Goal: Information Seeking & Learning: Find contact information

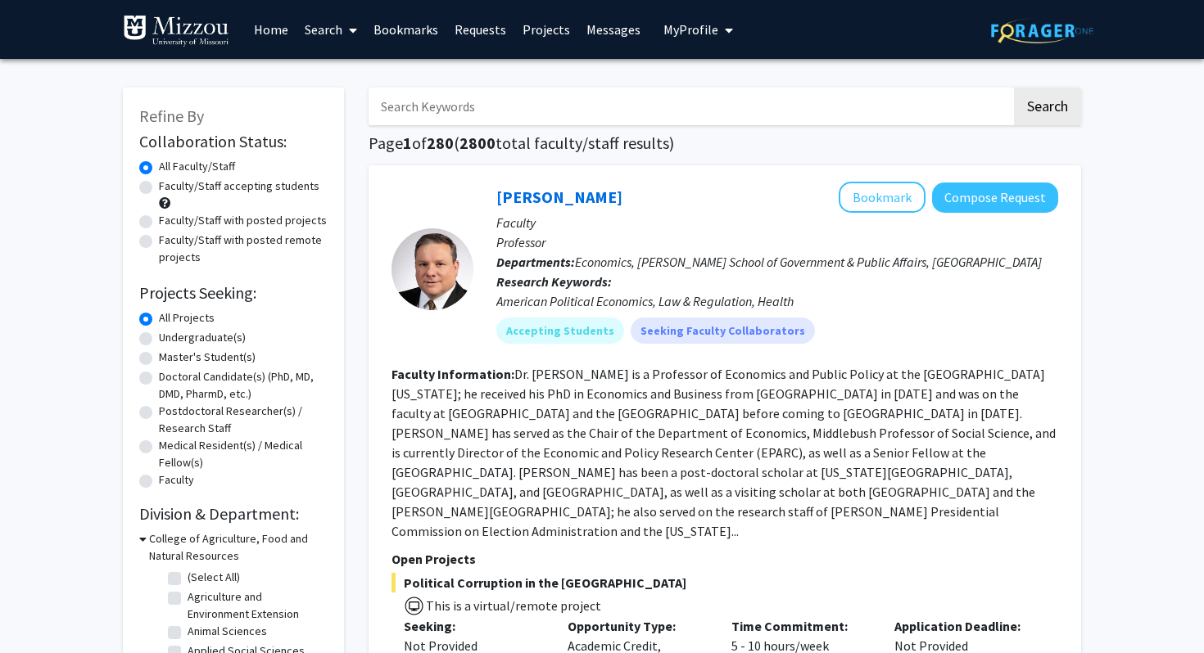
click at [198, 188] on label "Faculty/Staff accepting students" at bounding box center [239, 186] width 160 height 17
click at [169, 188] on input "Faculty/Staff accepting students" at bounding box center [164, 183] width 11 height 11
radio input "true"
click at [189, 336] on label "Undergraduate(s)" at bounding box center [202, 337] width 87 height 17
click at [169, 336] on input "Undergraduate(s)" at bounding box center [164, 334] width 11 height 11
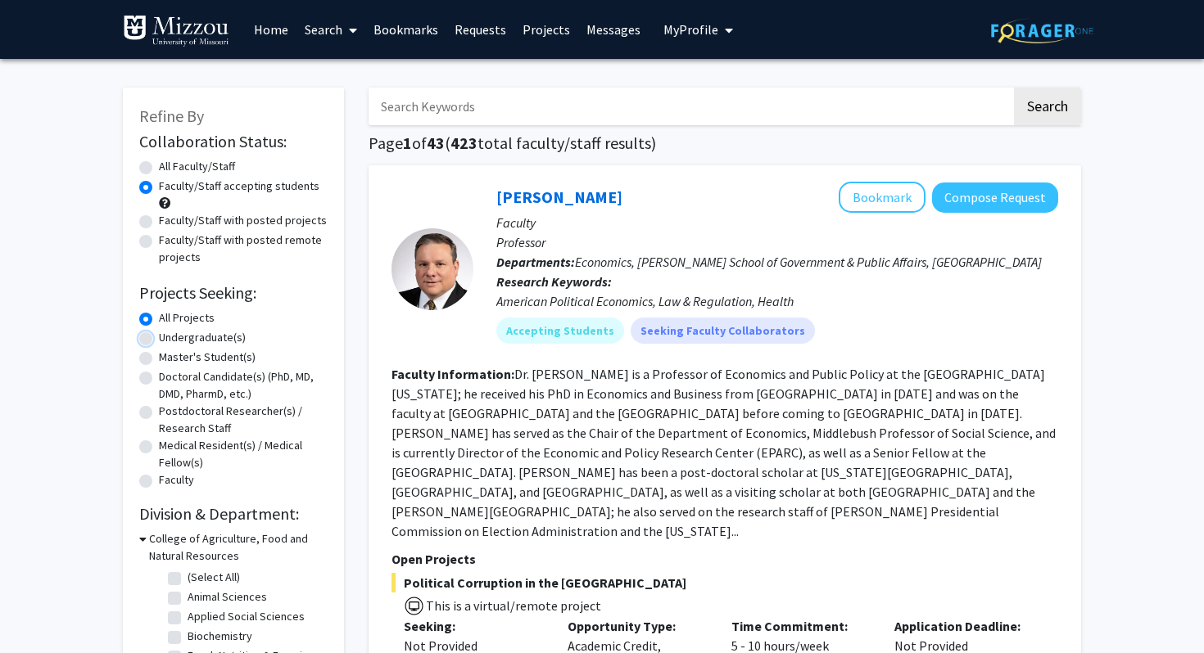
radio input "true"
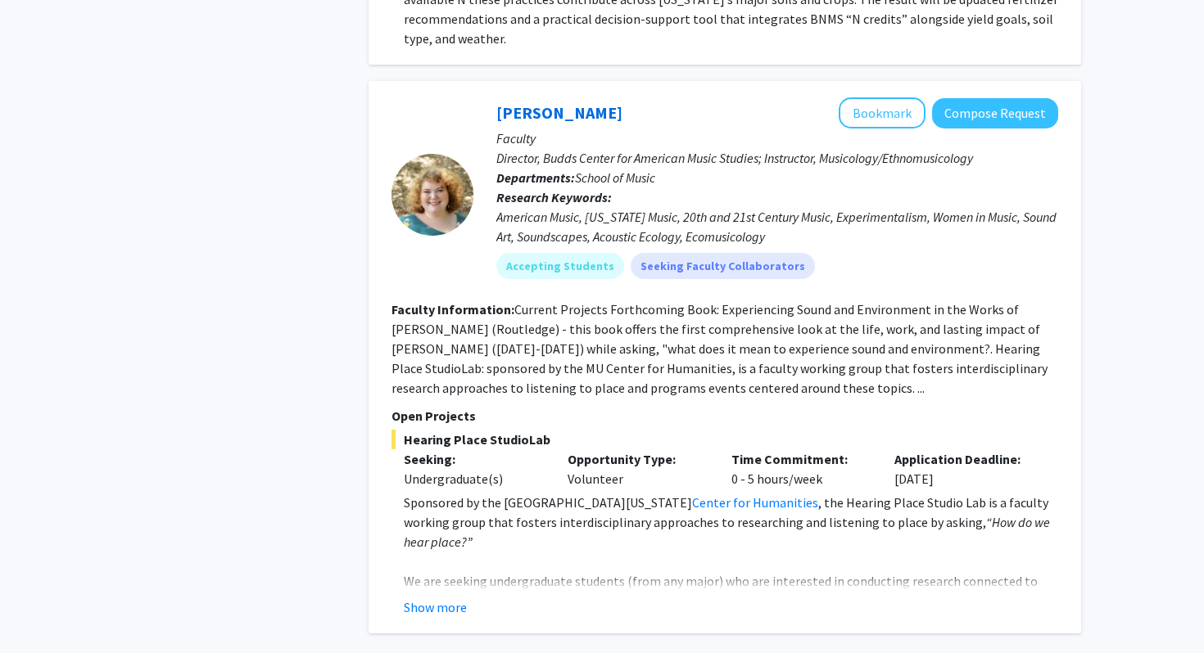
scroll to position [8151, 0]
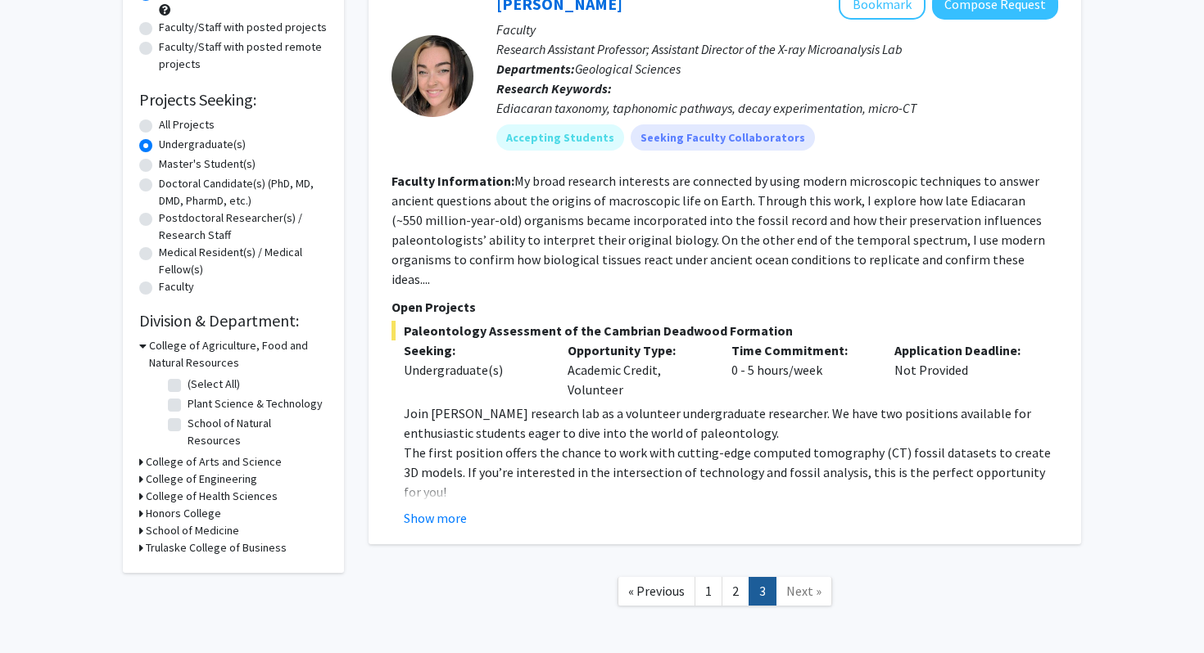
scroll to position [187, 0]
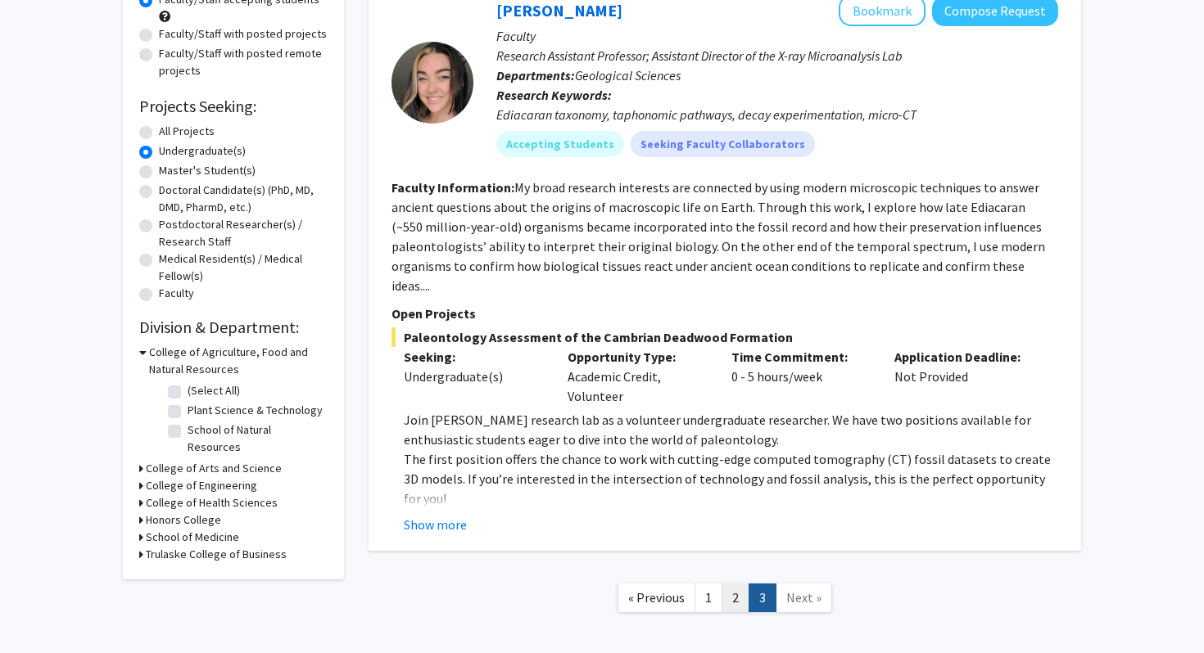
click at [732, 584] on link "2" at bounding box center [735, 598] width 28 height 29
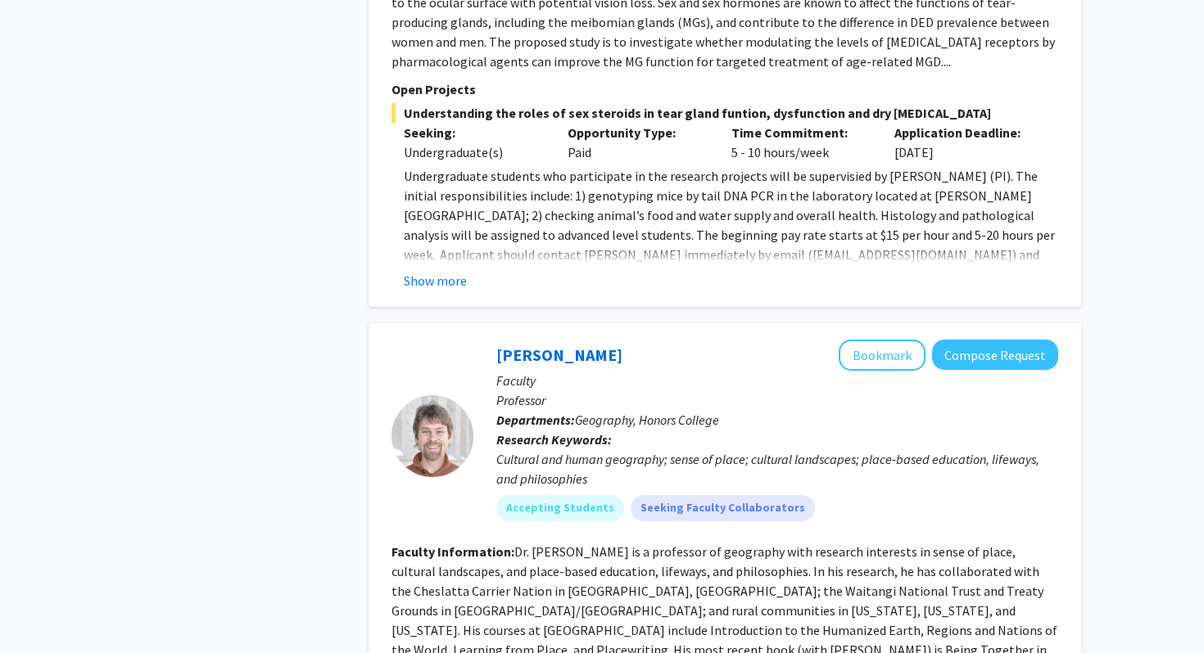
scroll to position [2750, 0]
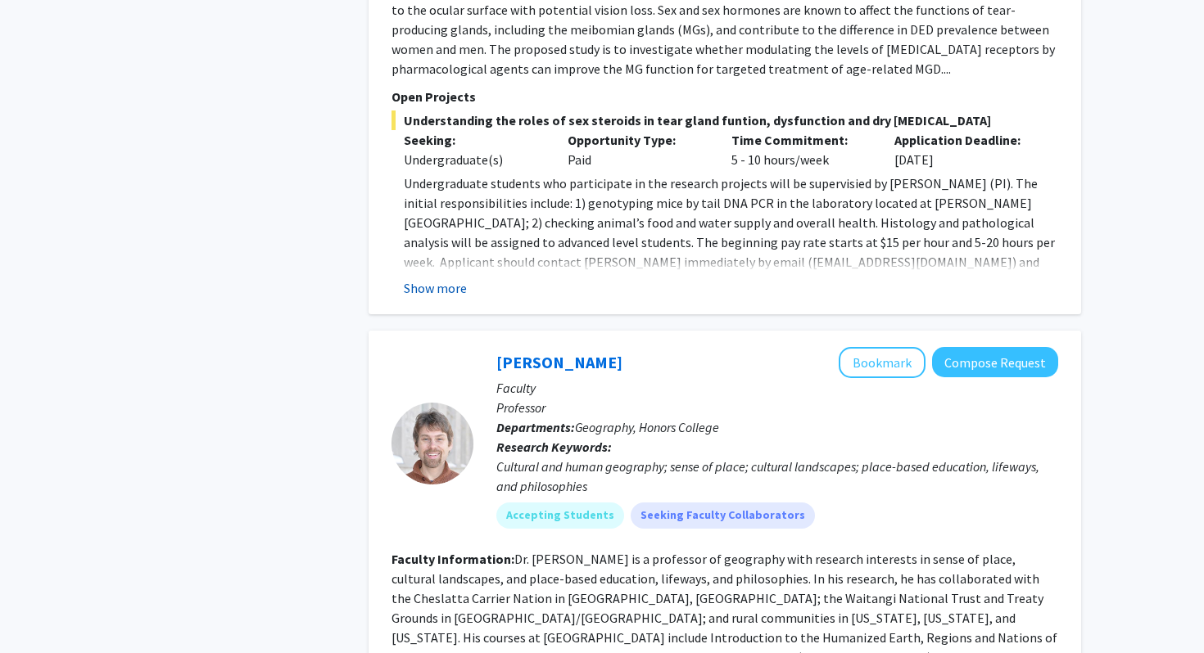
click at [459, 278] on button "Show more" at bounding box center [435, 288] width 63 height 20
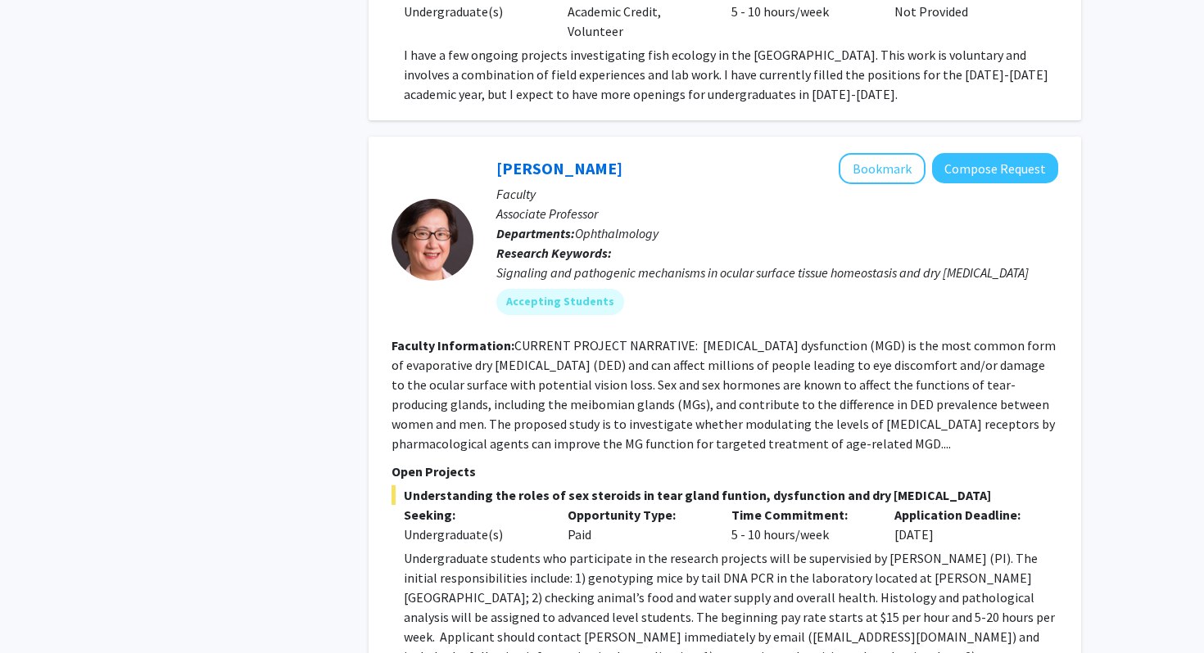
scroll to position [2387, 0]
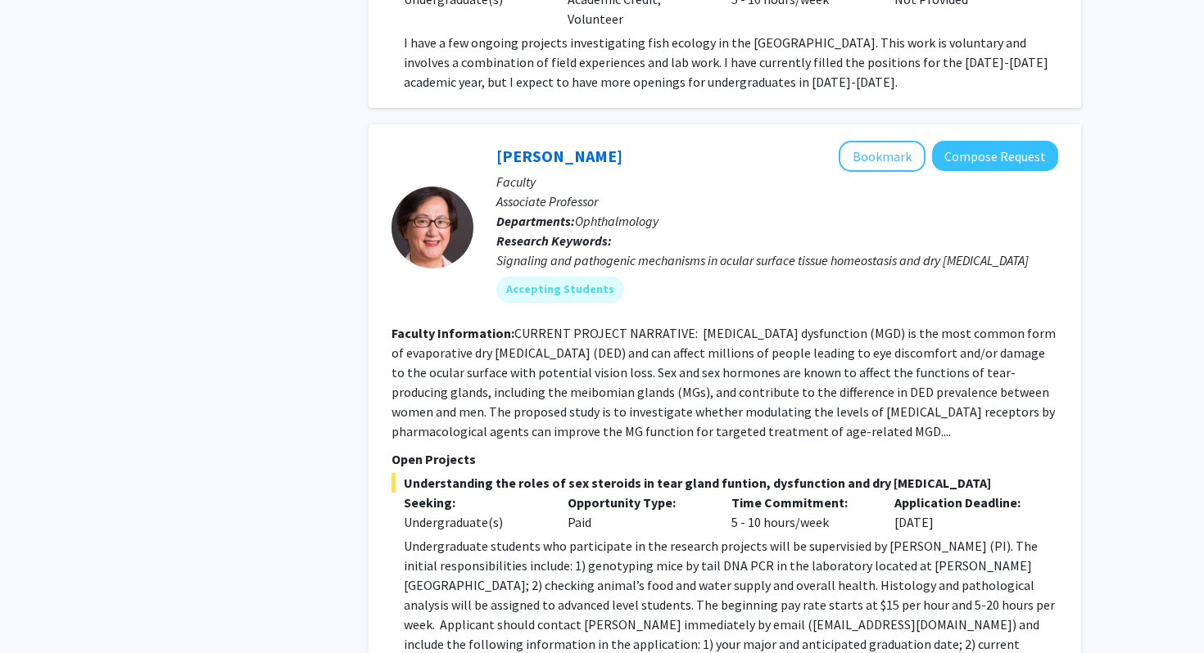
click at [906, 141] on button "Bookmark" at bounding box center [881, 156] width 87 height 31
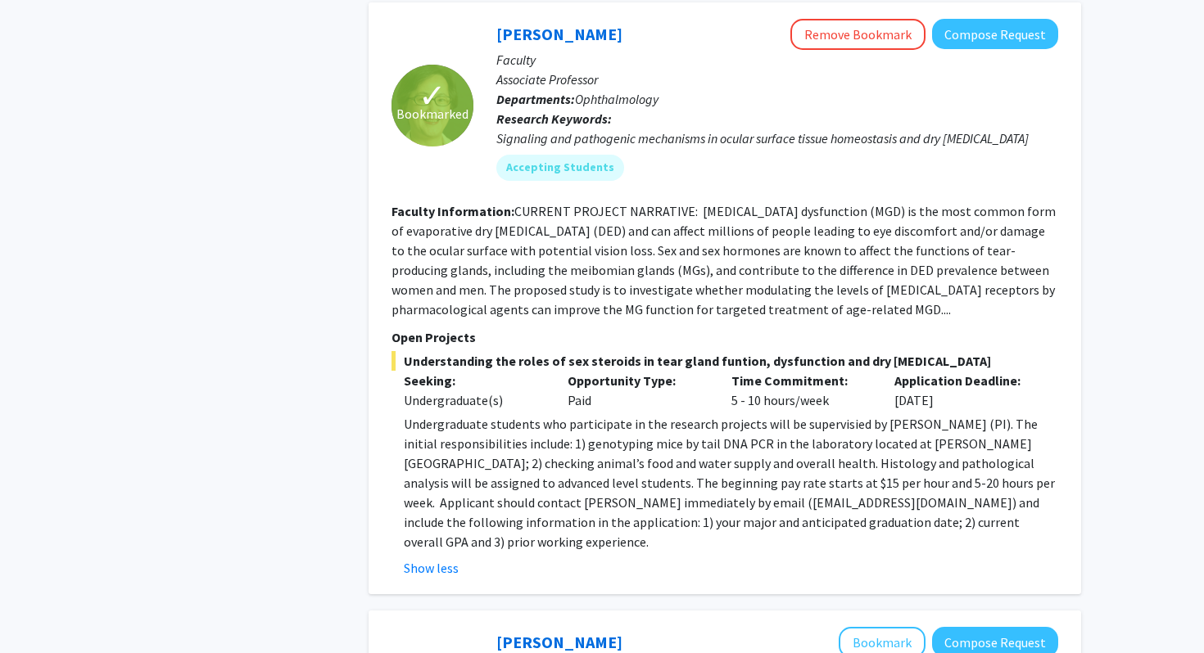
scroll to position [2510, 0]
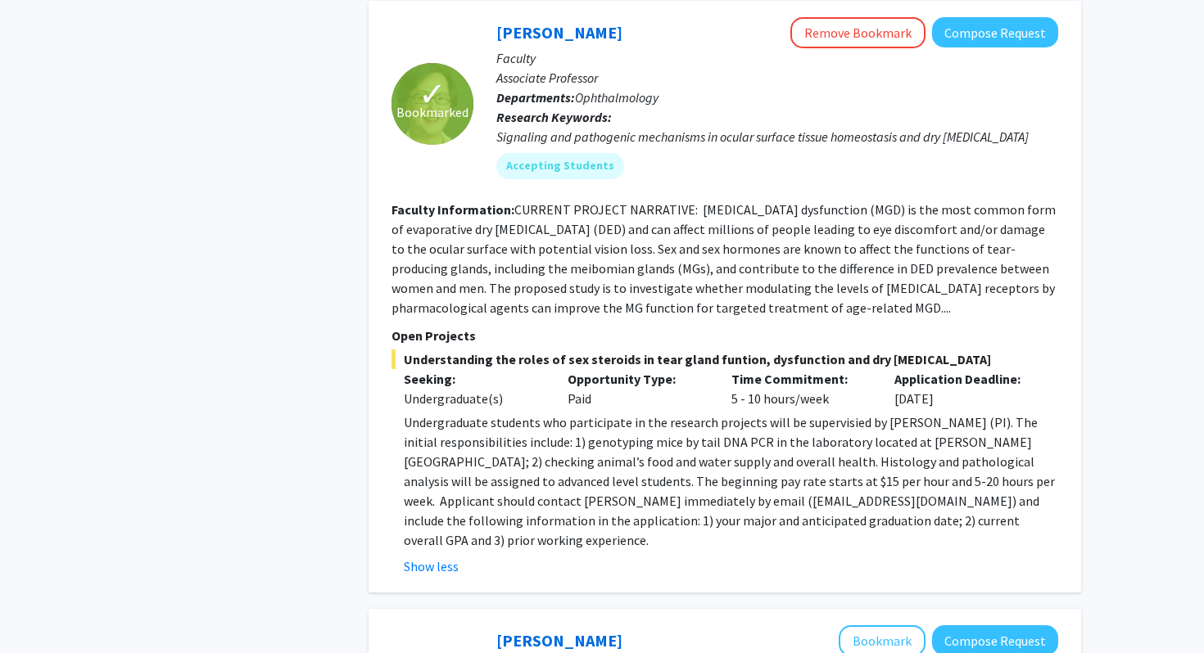
click at [618, 557] on div "Show less" at bounding box center [731, 567] width 654 height 20
drag, startPoint x: 712, startPoint y: 445, endPoint x: 577, endPoint y: 437, distance: 134.5
click at [577, 437] on p "Undergraduate students who participate in the research projects will be supervi…" at bounding box center [731, 482] width 654 height 138
copy p "[EMAIL_ADDRESS][DOMAIN_NAME]"
click at [595, 442] on p "Undergraduate students who participate in the research projects will be supervi…" at bounding box center [731, 482] width 654 height 138
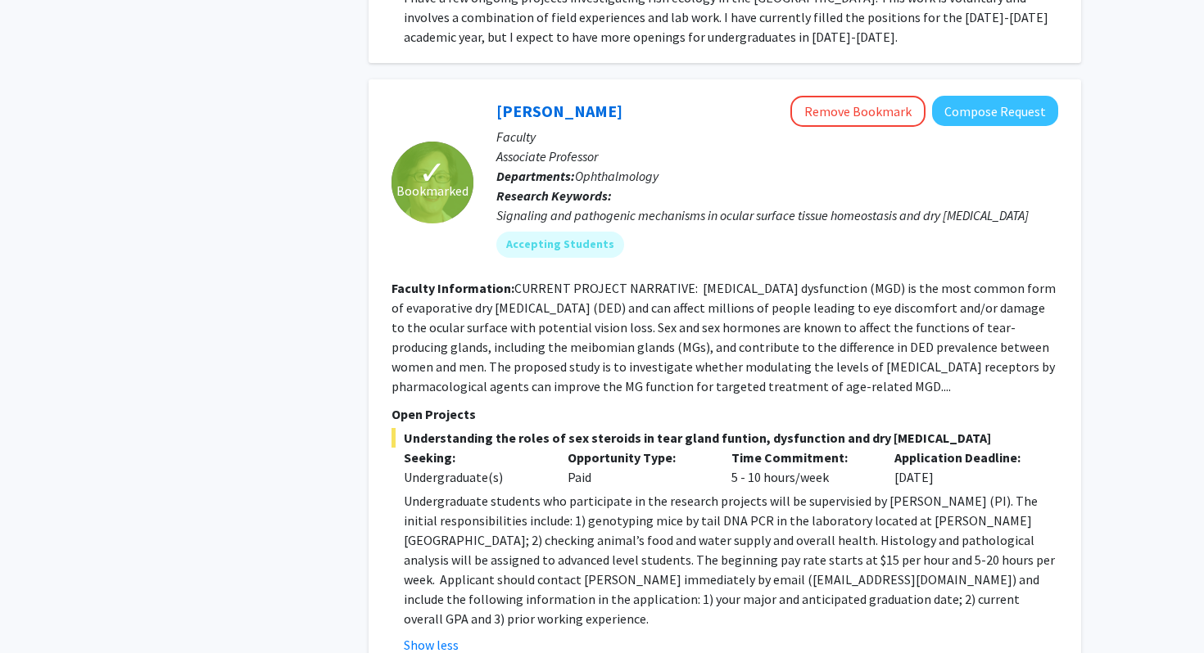
scroll to position [2436, 0]
